Goal: Task Accomplishment & Management: Complete application form

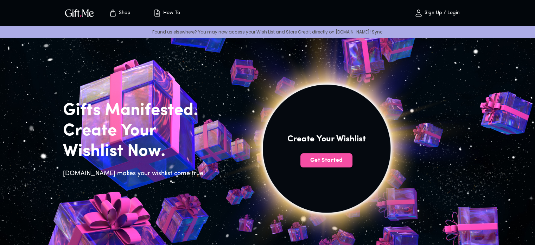
click at [338, 165] on button "Get Started" at bounding box center [327, 160] width 52 height 14
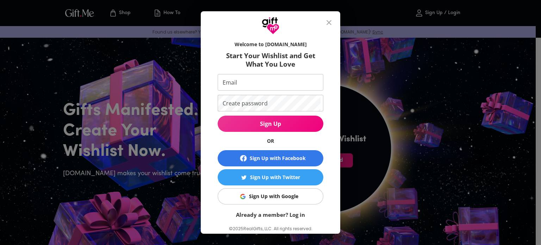
scroll to position [18, 0]
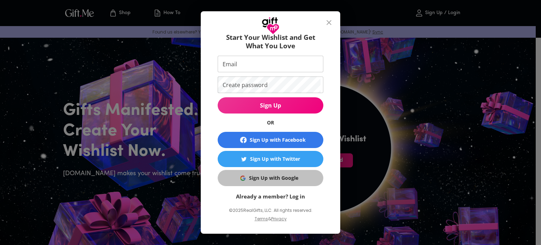
click at [295, 182] on button "Sign Up with Google" at bounding box center [270, 178] width 106 height 16
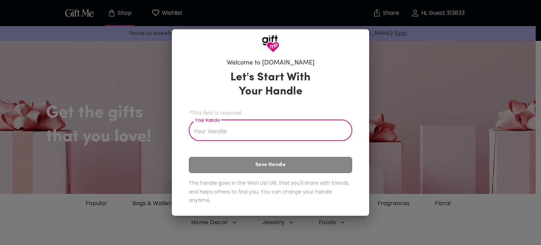
click at [301, 133] on input "Your Handle" at bounding box center [267, 131] width 156 height 20
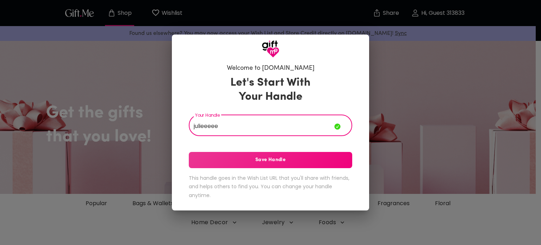
type input "julieeeee"
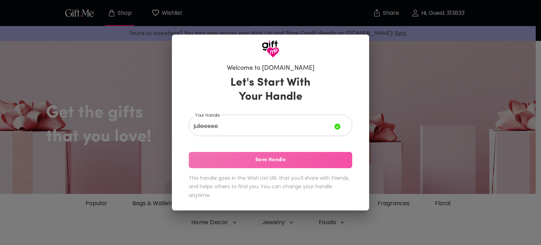
click at [280, 158] on span "Save Handle" at bounding box center [270, 160] width 163 height 8
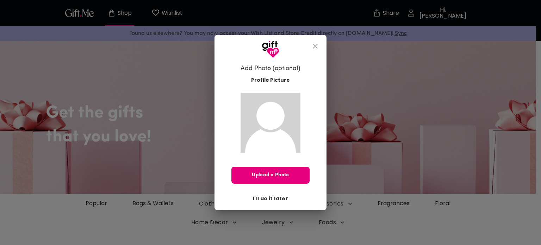
click at [273, 194] on span "I'll do it later" at bounding box center [270, 198] width 35 height 8
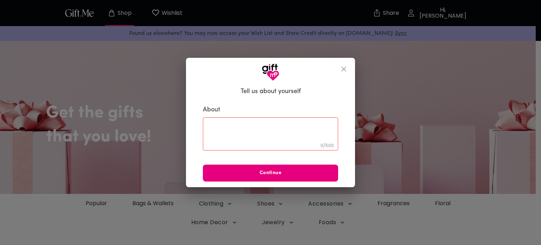
click at [339, 70] on button "close" at bounding box center [343, 69] width 17 height 17
